Goal: Task Accomplishment & Management: Manage account settings

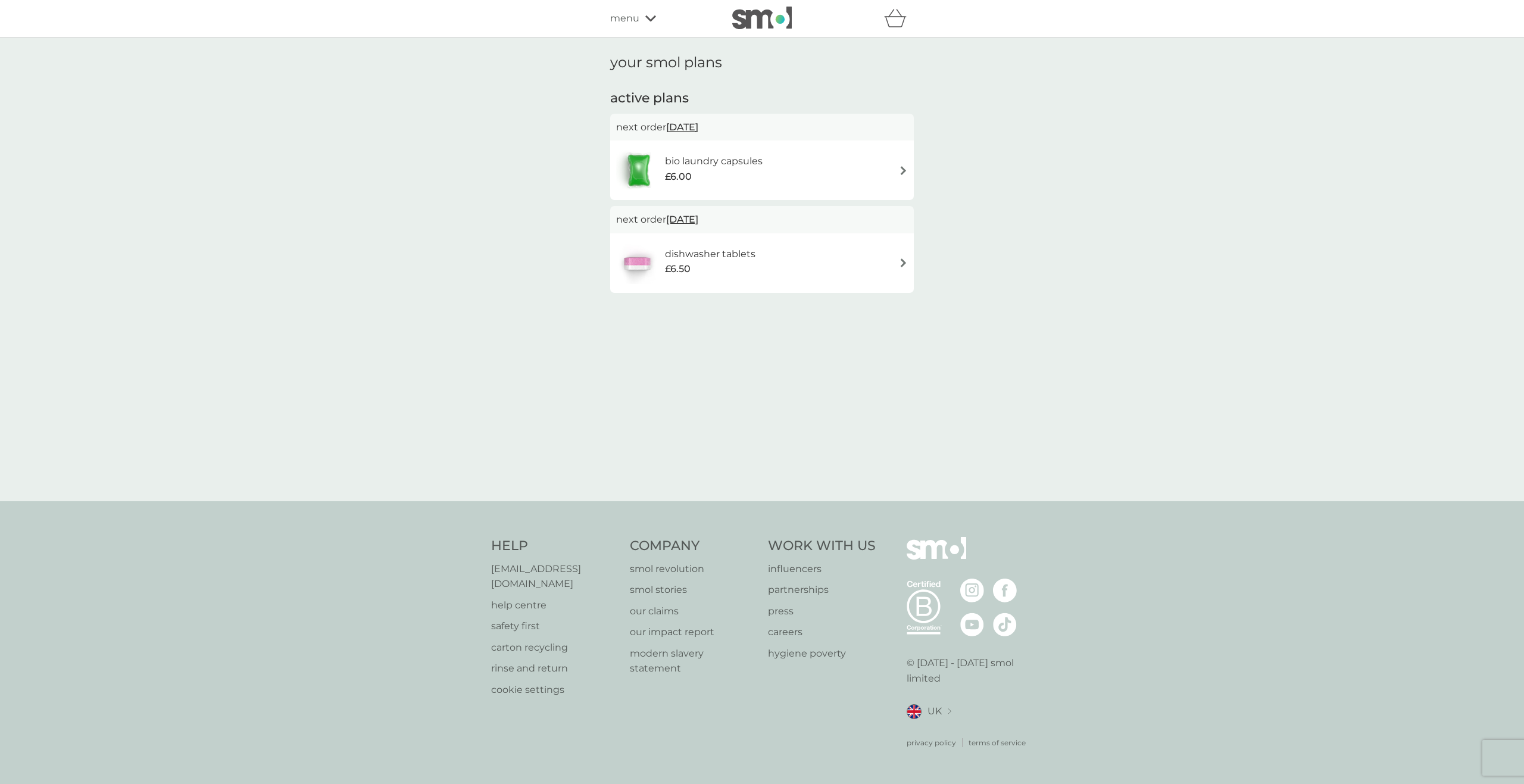
click at [893, 168] on div "bio laundry capsules £6.00" at bounding box center [762, 170] width 292 height 41
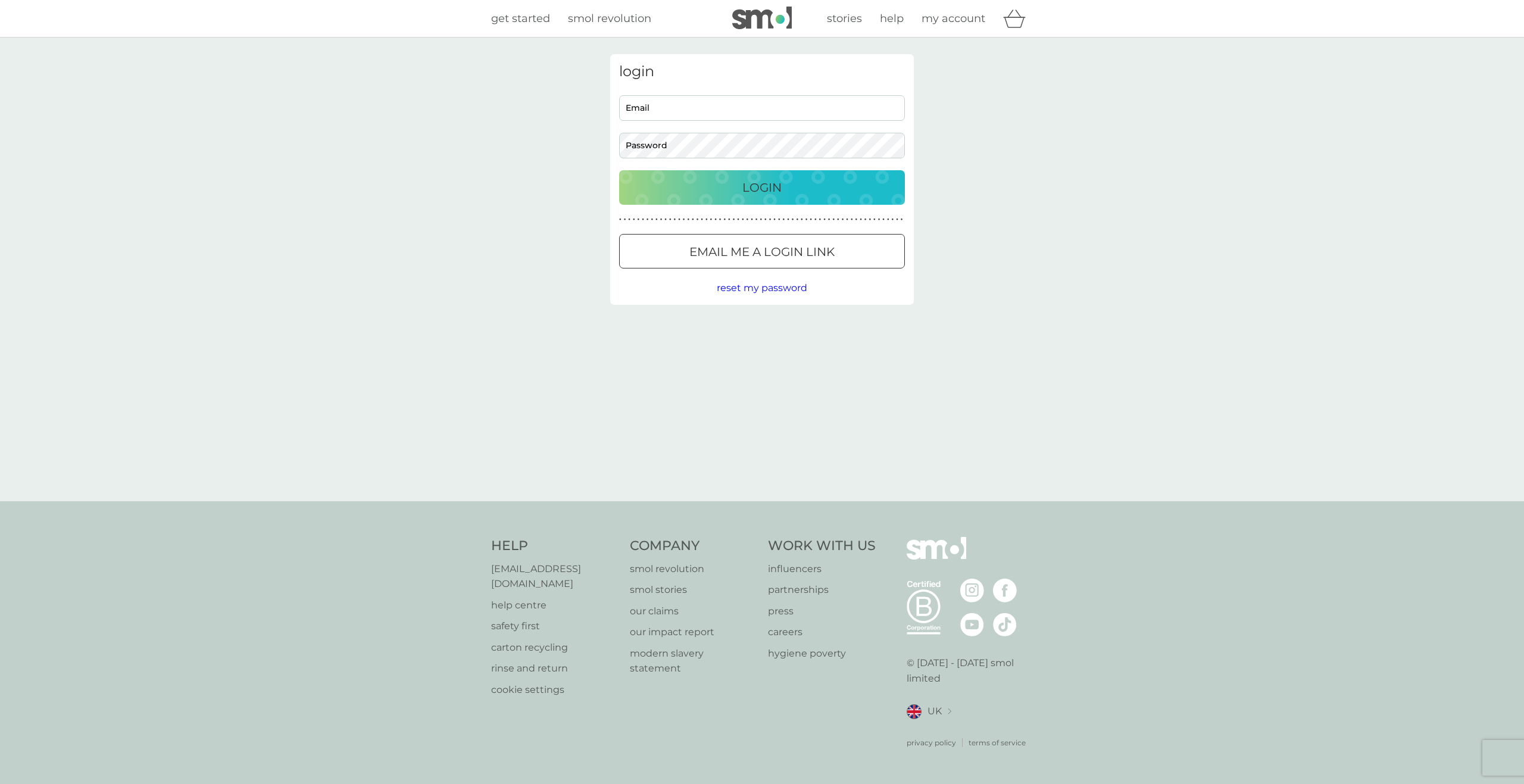
type input "[EMAIL_ADDRESS][DOMAIN_NAME]"
click at [728, 182] on div "Login" at bounding box center [762, 187] width 262 height 19
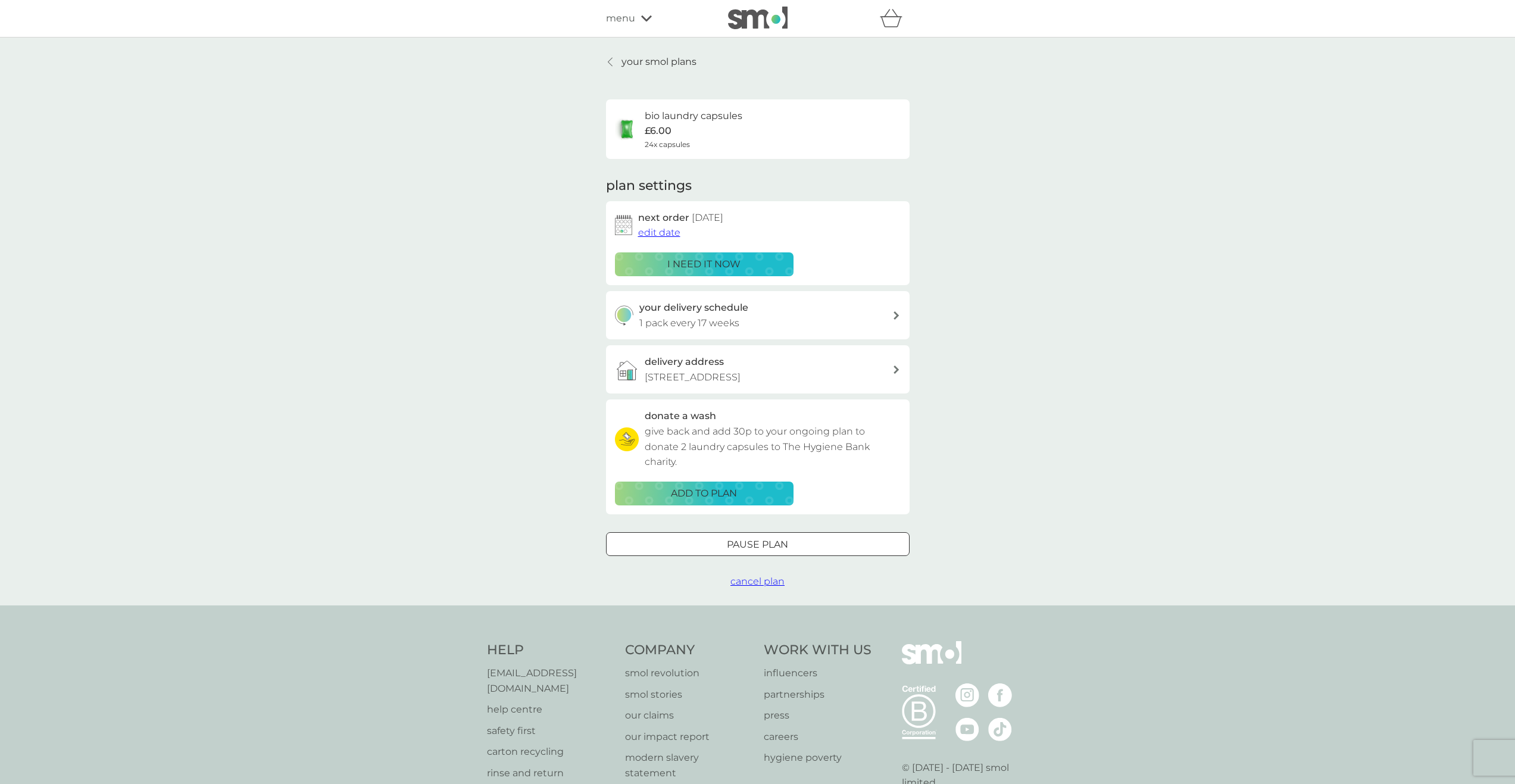
click at [743, 582] on span "cancel plan" at bounding box center [758, 581] width 54 height 12
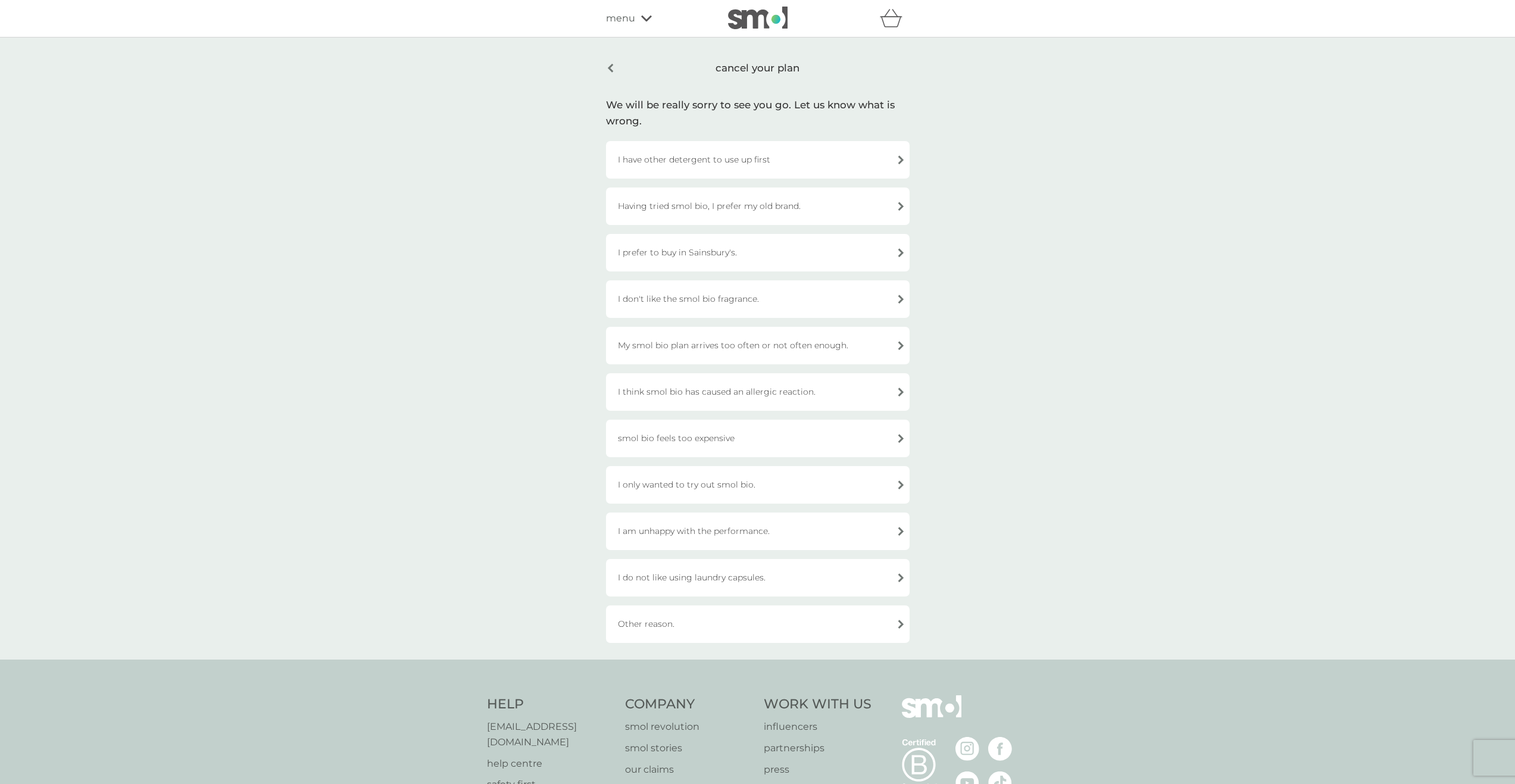
click at [662, 243] on div "I prefer to buy in Sainsbury's." at bounding box center [758, 252] width 304 height 37
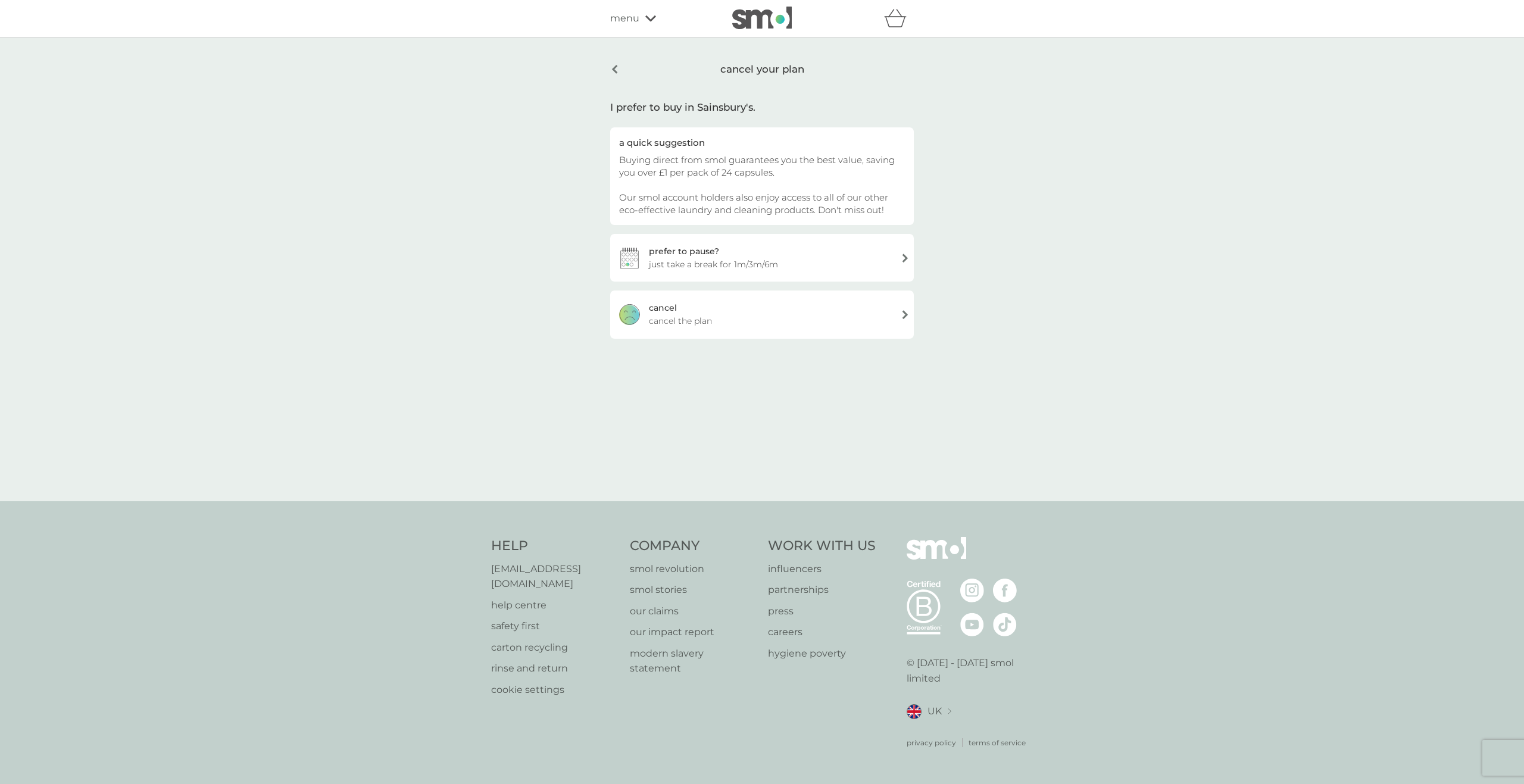
click at [701, 312] on div "cancel cancel the plan" at bounding box center [762, 314] width 304 height 48
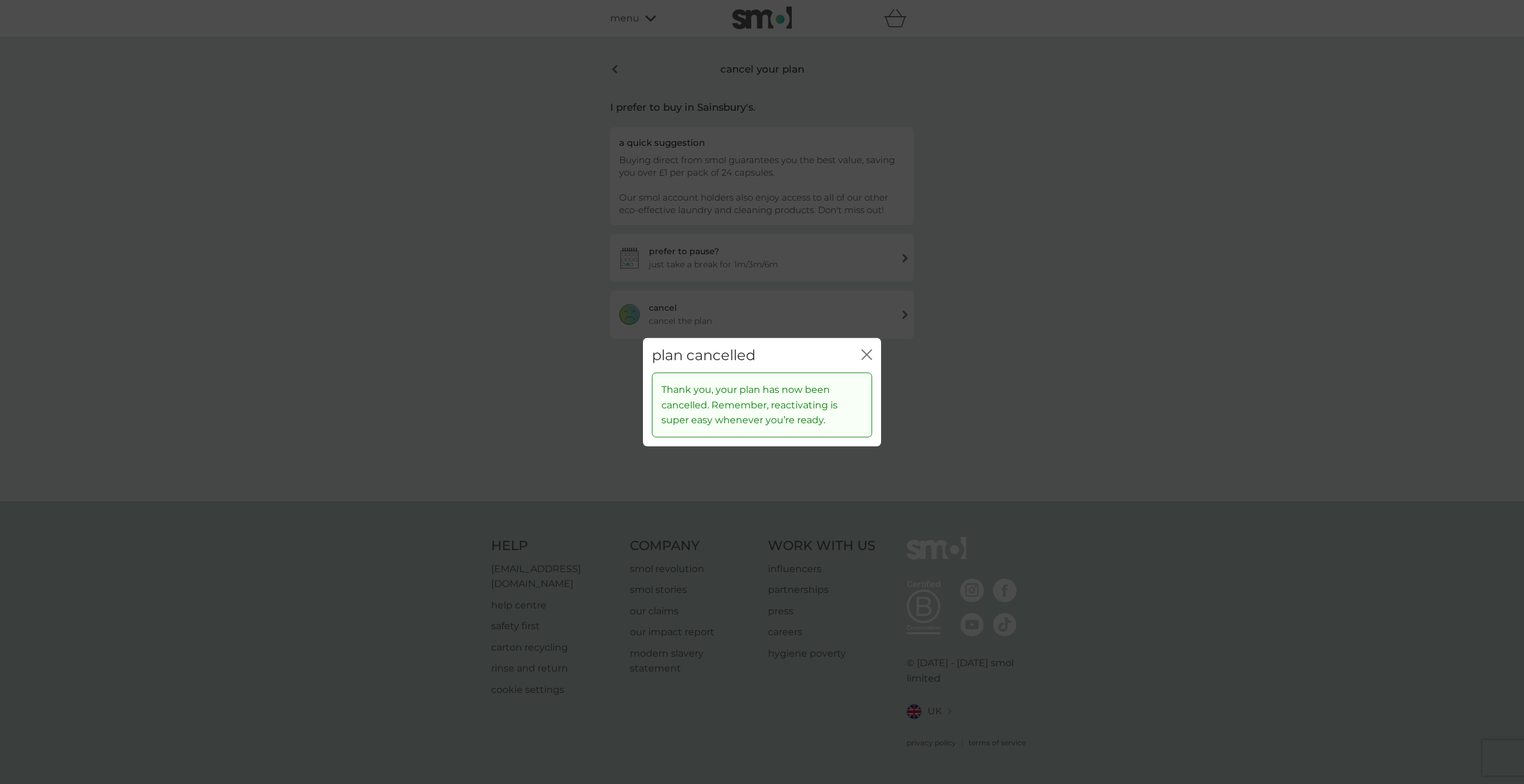
click at [865, 355] on icon "close" at bounding box center [867, 354] width 11 height 11
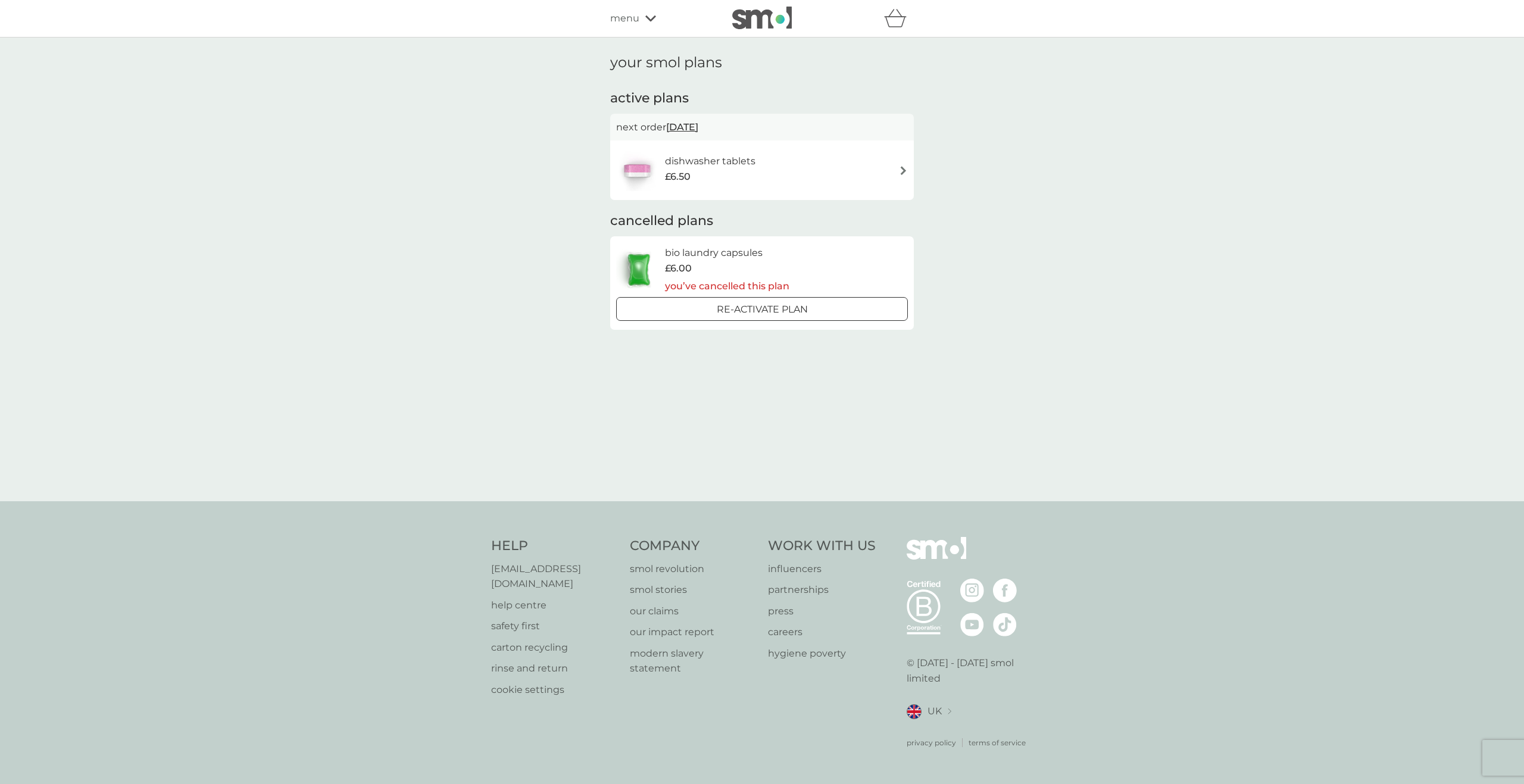
click at [902, 169] on img at bounding box center [903, 170] width 9 height 9
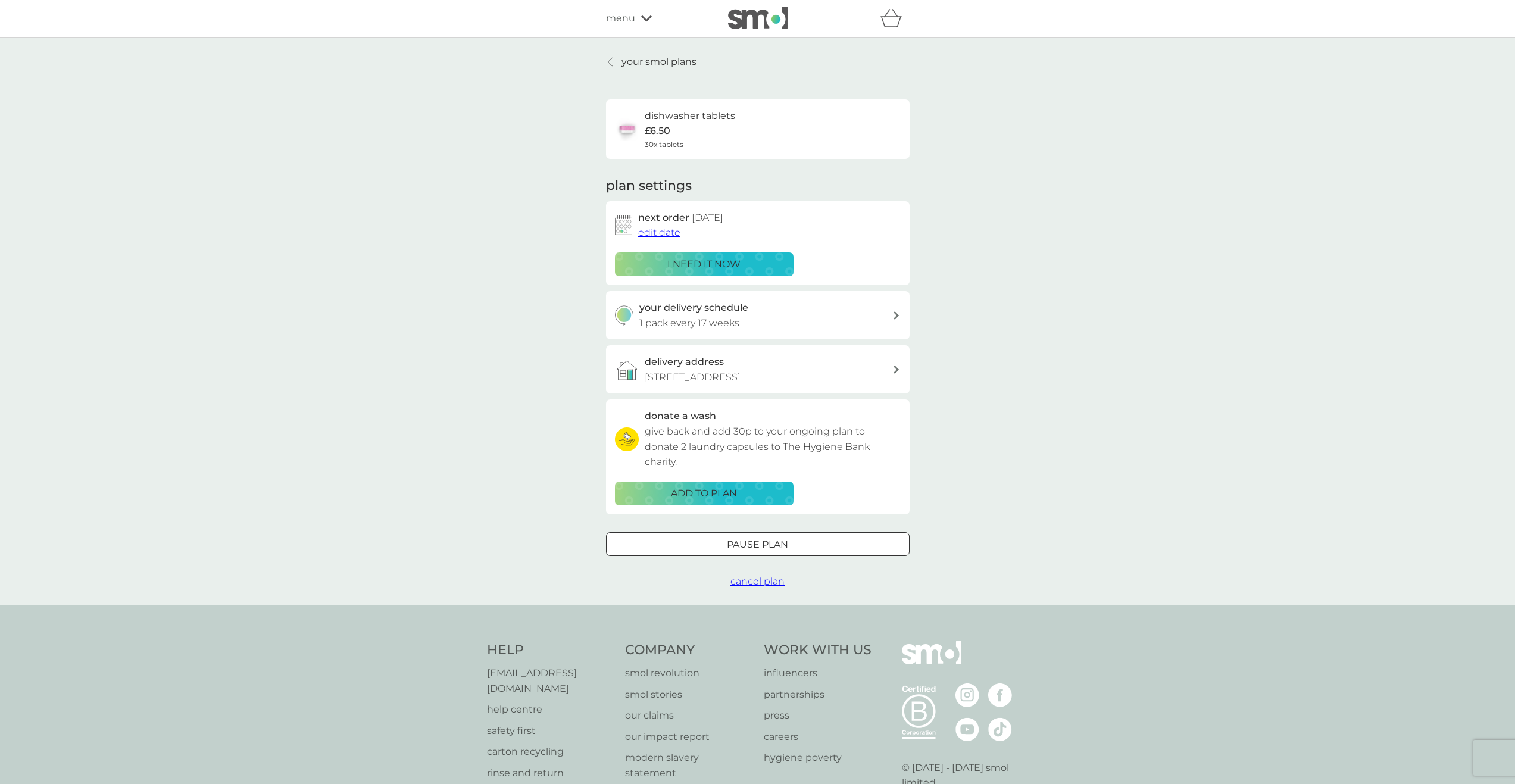
click at [740, 580] on span "cancel plan" at bounding box center [758, 581] width 54 height 12
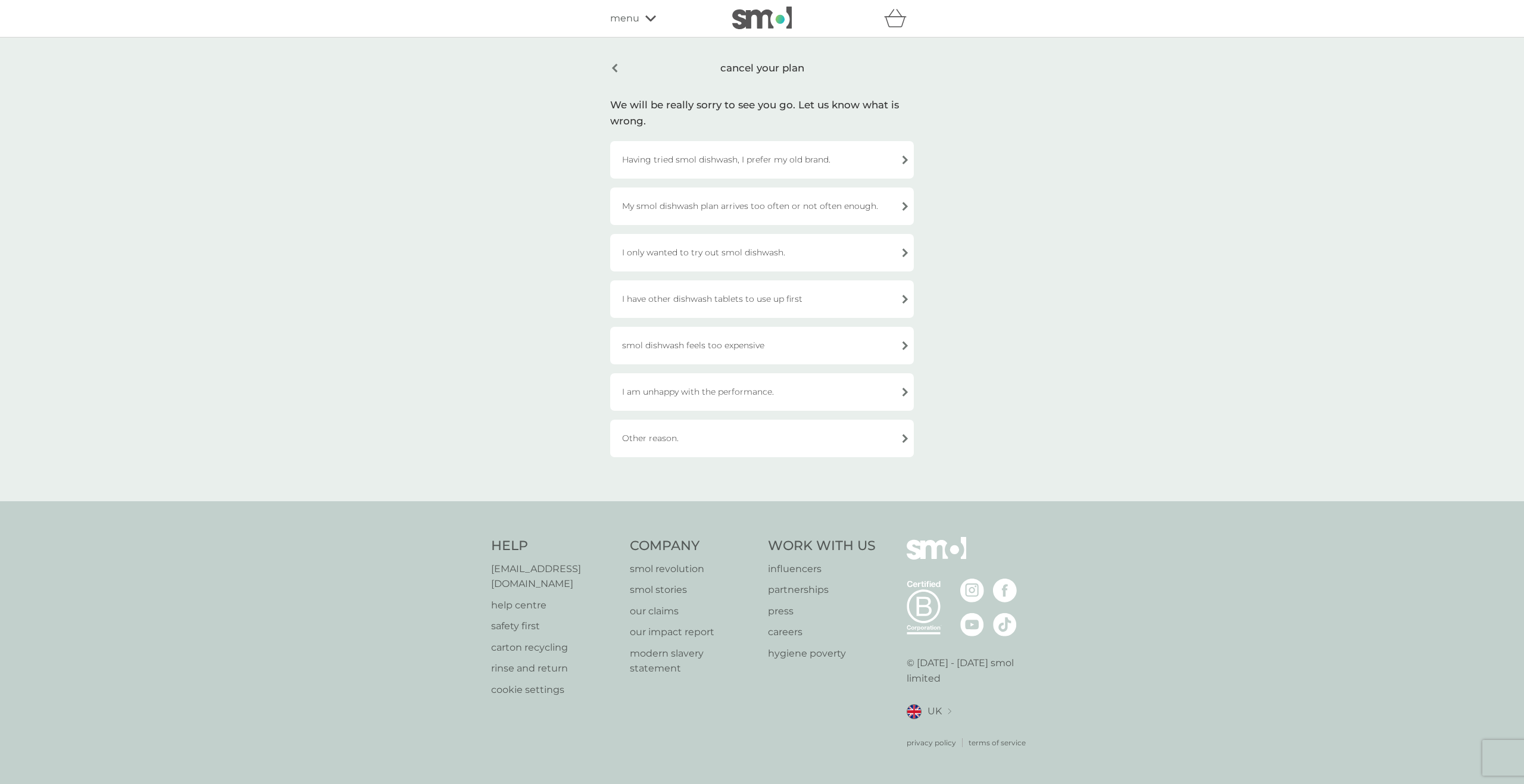
click at [681, 252] on div "I only wanted to try out smol dishwash." at bounding box center [762, 252] width 304 height 37
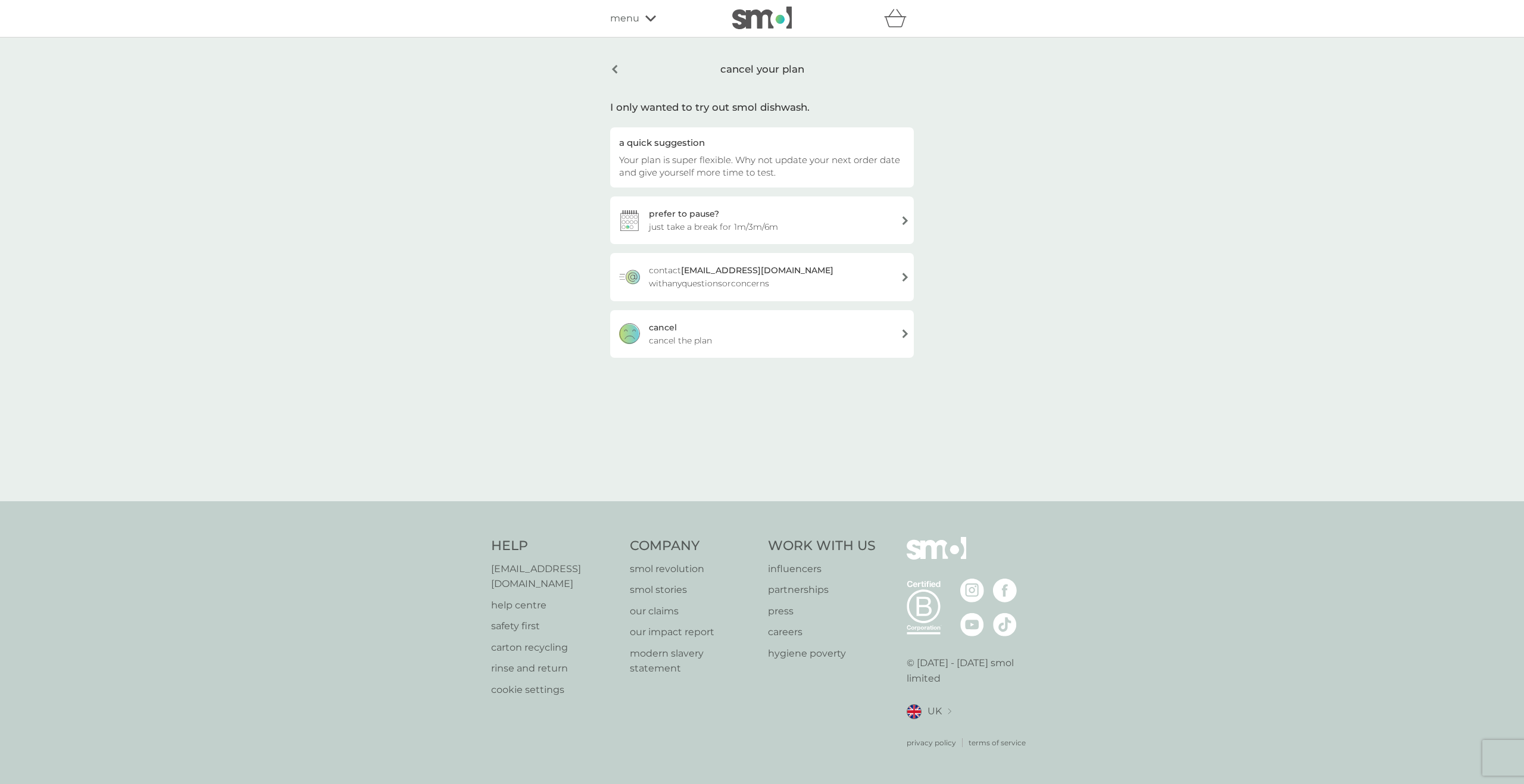
click at [734, 337] on div "cancel cancel the plan" at bounding box center [762, 334] width 304 height 48
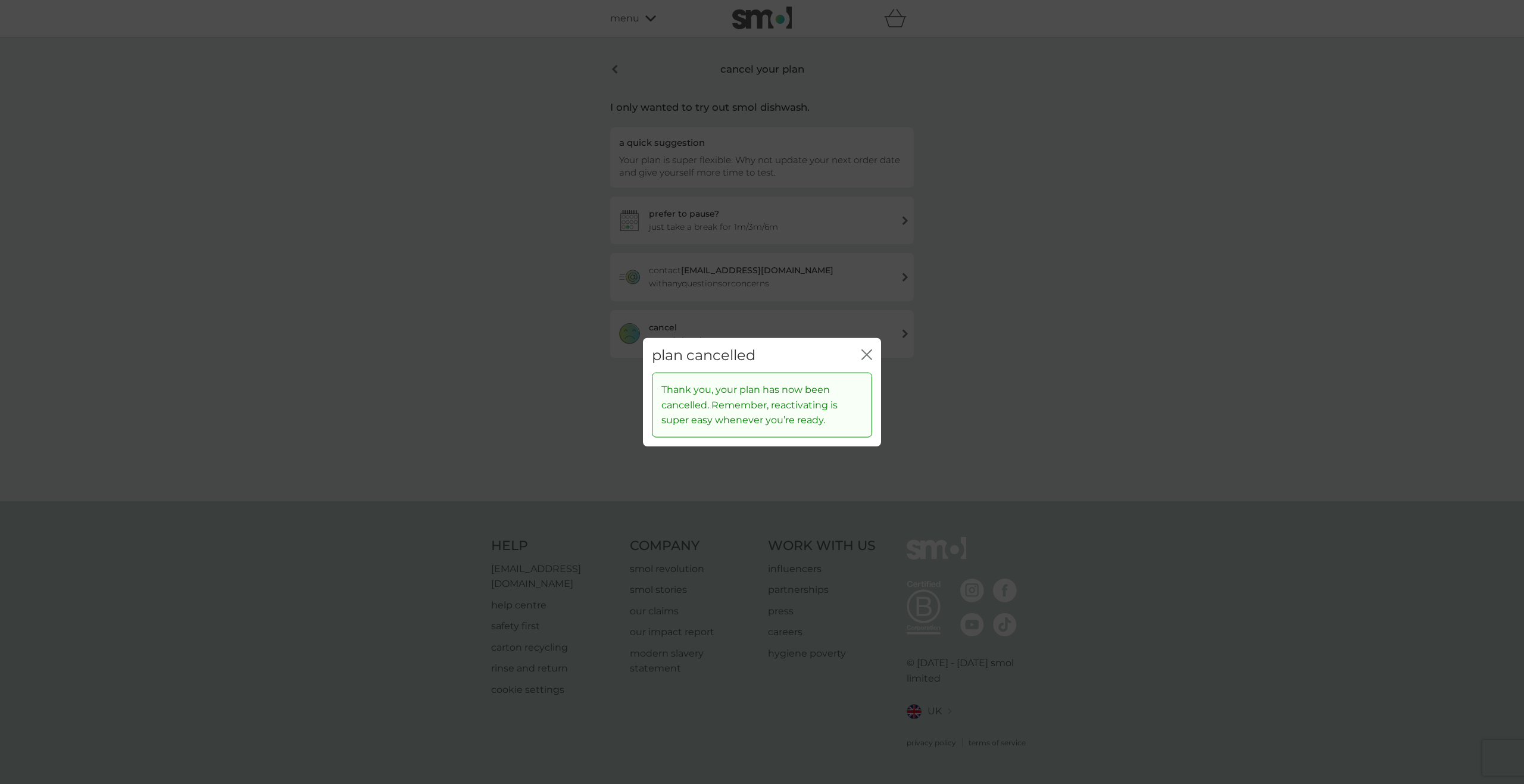
click at [866, 352] on icon "close" at bounding box center [867, 354] width 11 height 11
